Goal: Navigation & Orientation: Find specific page/section

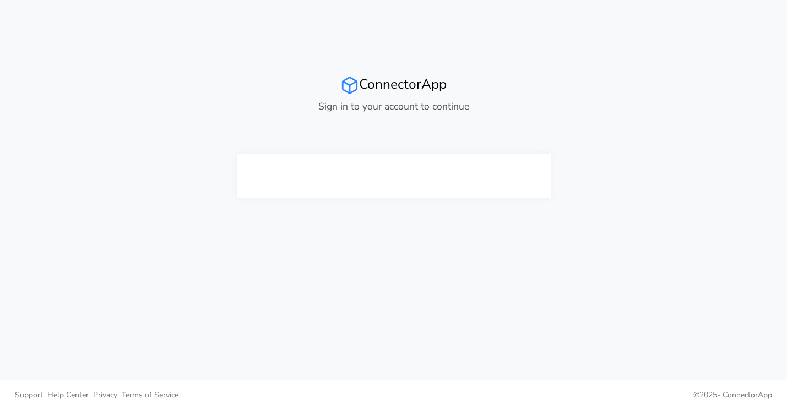
click at [364, 193] on div at bounding box center [394, 176] width 160 height 44
